Goal: Task Accomplishment & Management: Manage account settings

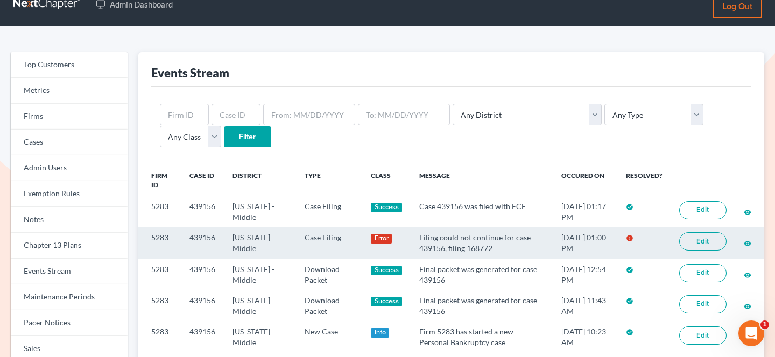
click at [203, 235] on td "439156" at bounding box center [202, 243] width 43 height 31
copy td "439156"
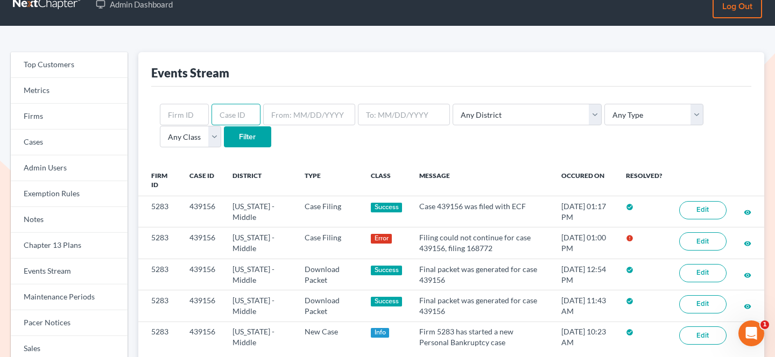
click at [218, 116] on input "text" at bounding box center [235, 115] width 49 height 22
paste input "315267"
type input "315267"
click at [224, 129] on input "Filter" at bounding box center [247, 137] width 47 height 22
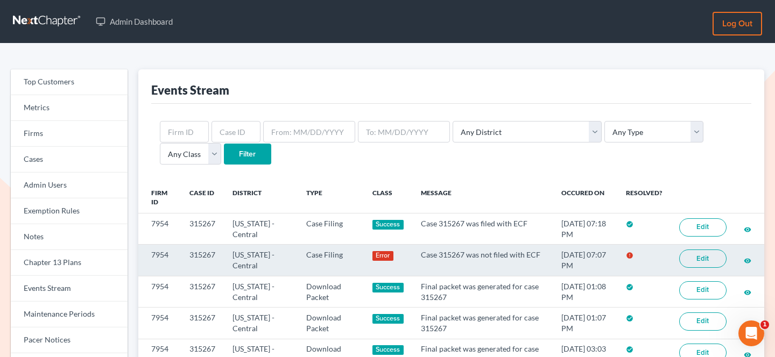
click at [682, 258] on link "Edit" at bounding box center [702, 259] width 47 height 18
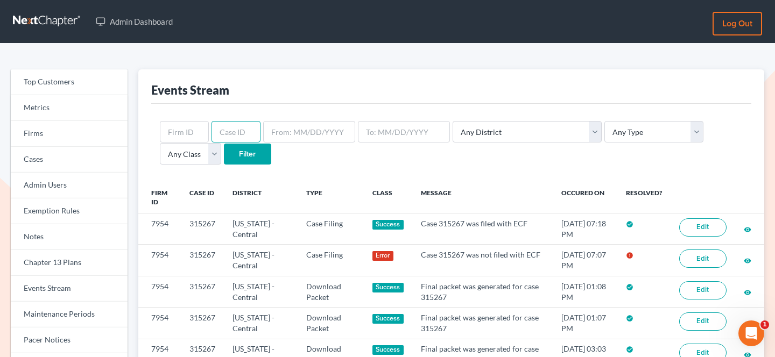
click at [224, 136] on input "text" at bounding box center [235, 132] width 49 height 22
paste input "440538"
type input "440538"
click at [224, 144] on input "Filter" at bounding box center [247, 155] width 47 height 22
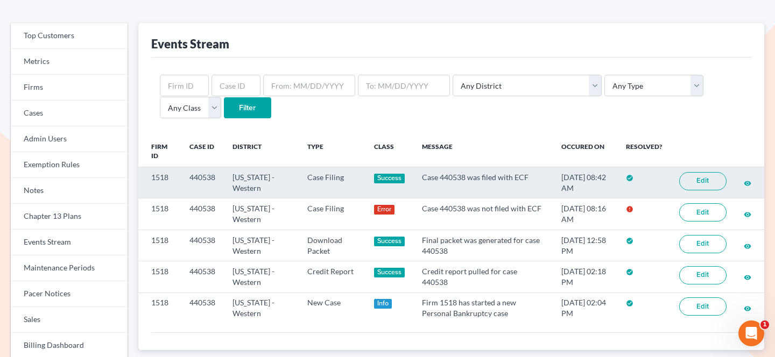
scroll to position [47, 0]
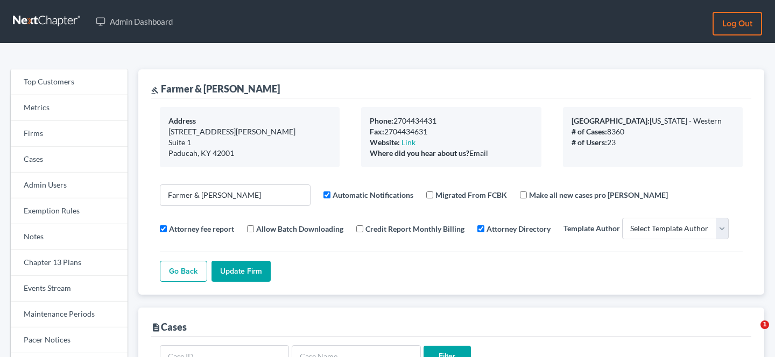
select select
click at [49, 129] on link "Firms" at bounding box center [69, 134] width 117 height 26
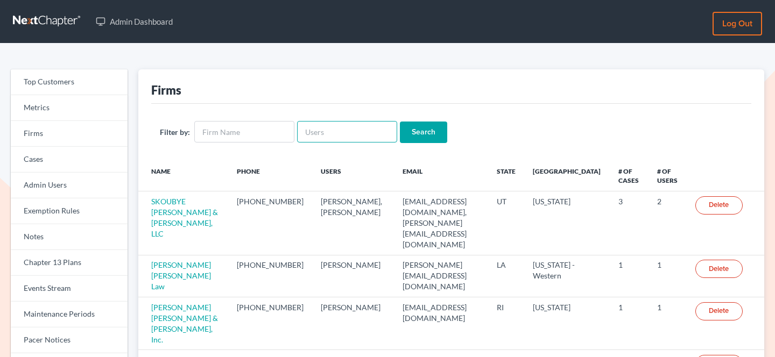
click at [331, 129] on input "text" at bounding box center [347, 132] width 100 height 22
type input "[PERSON_NAME]"
click at [400, 122] on input "Search" at bounding box center [423, 133] width 47 height 22
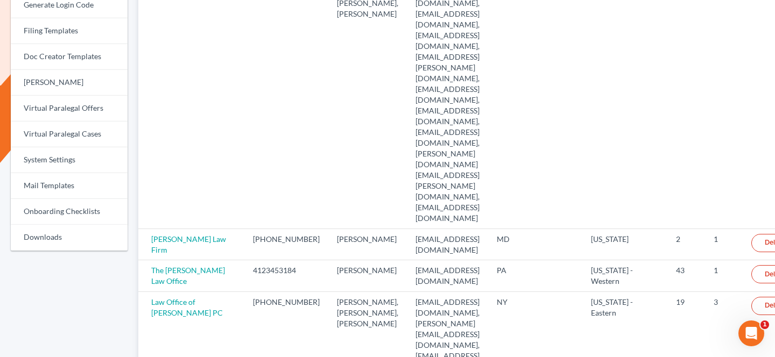
scroll to position [445, 0]
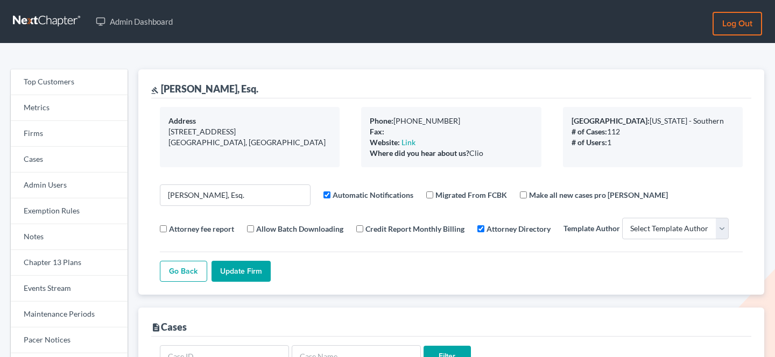
select select
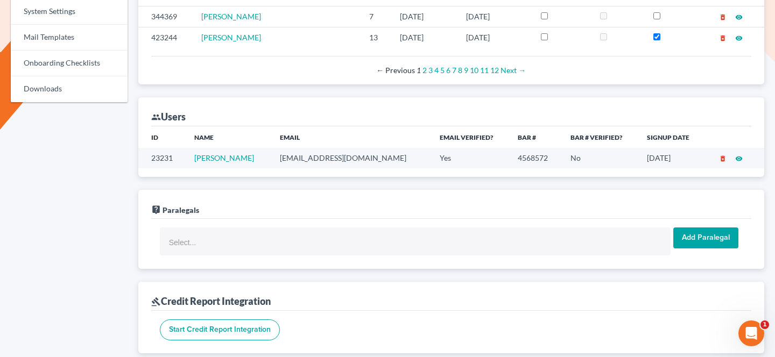
scroll to position [538, 0]
